Goal: Task Accomplishment & Management: Use online tool/utility

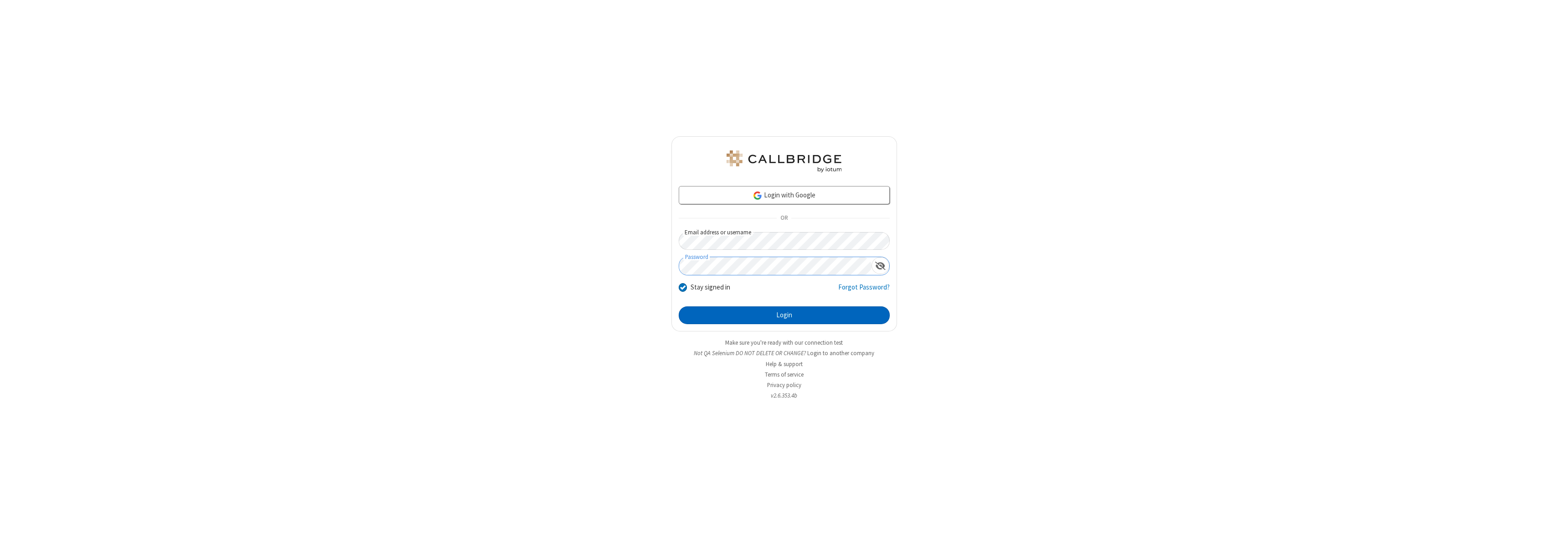
click at [784, 315] on button "Login" at bounding box center [784, 315] width 211 height 19
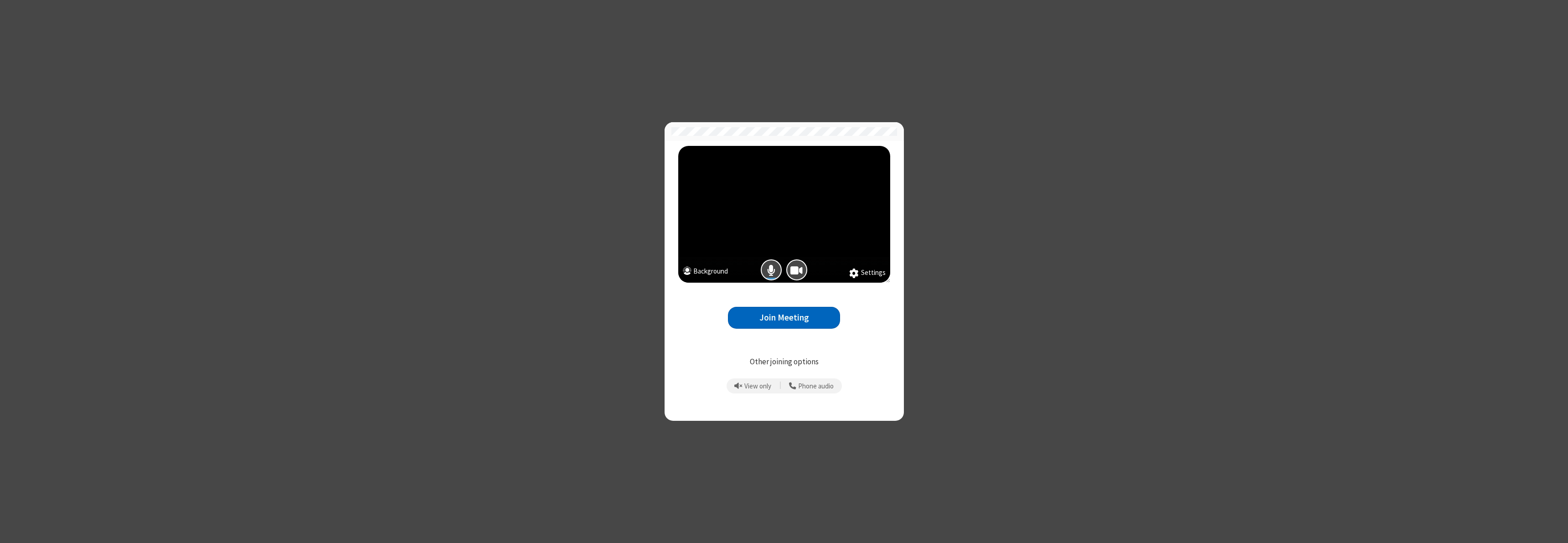
click at [784, 317] on button "Join Meeting" at bounding box center [784, 317] width 112 height 23
